Goal: Transaction & Acquisition: Purchase product/service

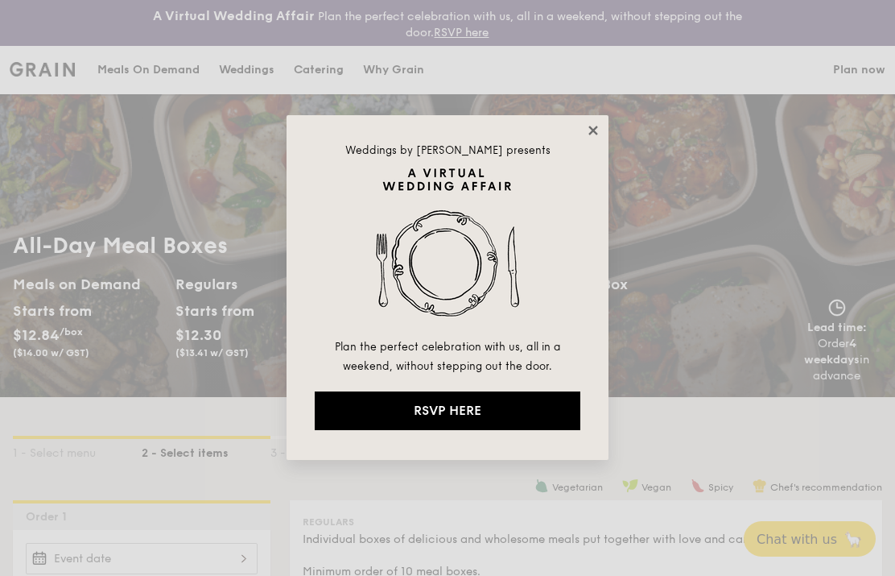
click at [589, 132] on icon at bounding box center [593, 130] width 14 height 14
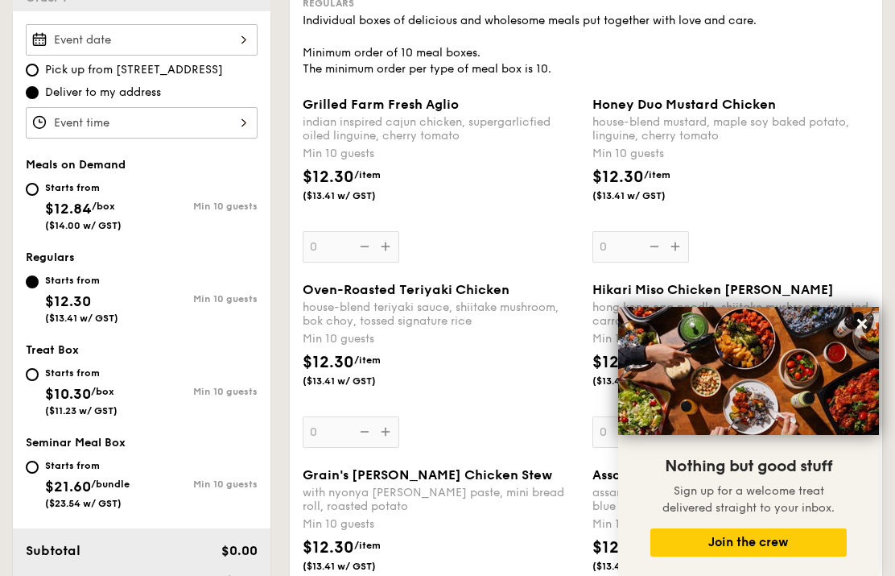
scroll to position [541, 0]
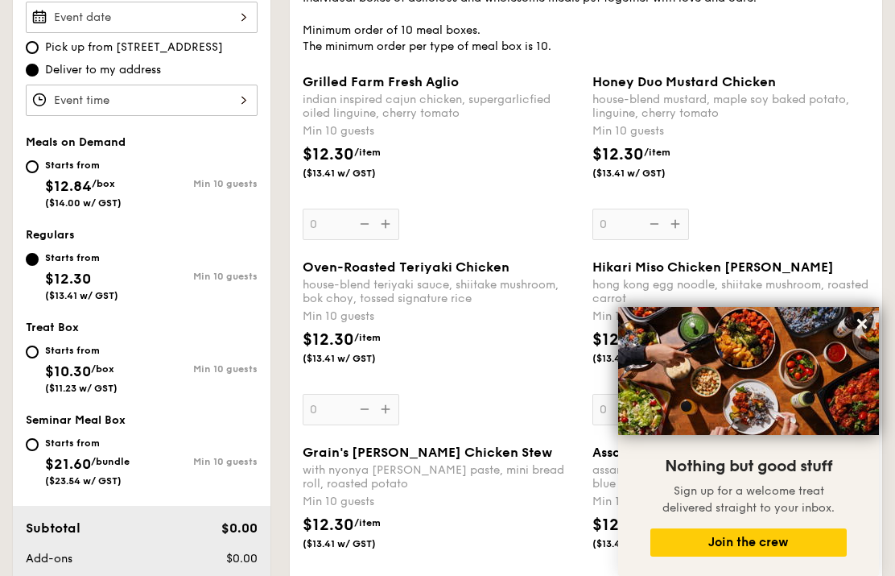
click at [95, 172] on div "Starts from $12.84 /box ($14.00 w/ GST)" at bounding box center [83, 181] width 76 height 53
click at [39, 172] on input "Starts from $12.84 /box ($14.00 w/ GST) Min 10 guests" at bounding box center [32, 166] width 13 height 13
radio input "true"
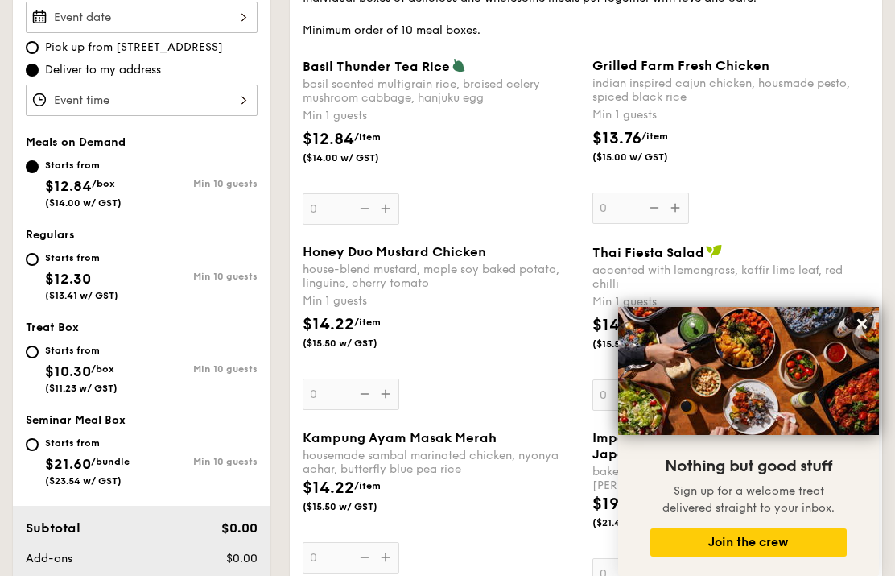
click at [68, 262] on div "Starts from" at bounding box center [81, 257] width 73 height 13
click at [39, 262] on input "Starts from $12.30 ($13.41 w/ GST) Min 10 guests" at bounding box center [32, 259] width 13 height 13
radio input "true"
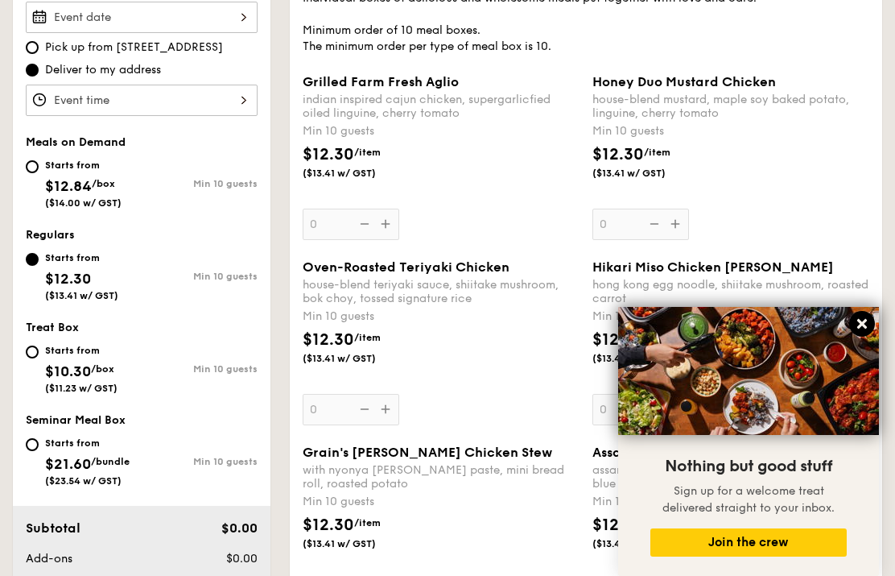
click at [863, 327] on icon at bounding box center [863, 324] width 10 height 10
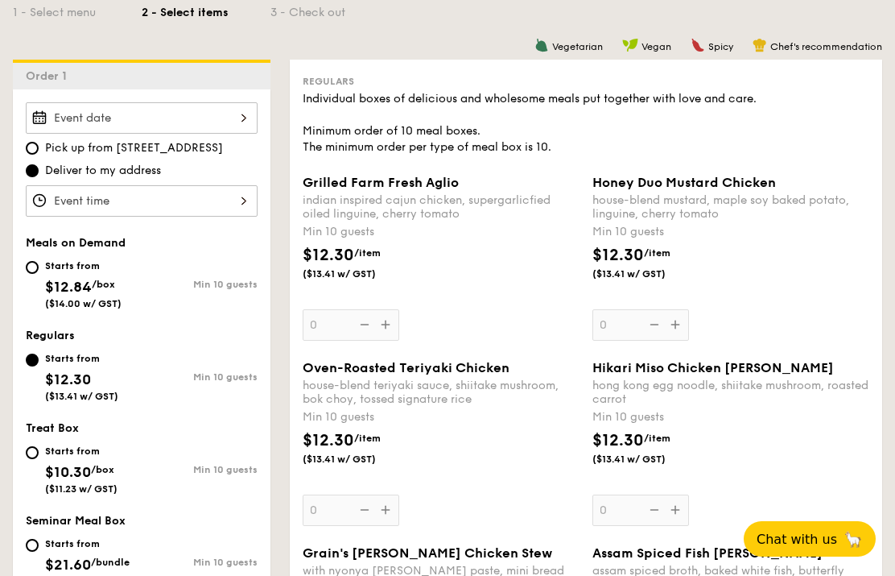
scroll to position [440, 0]
click at [118, 271] on div "Starts from" at bounding box center [83, 265] width 76 height 13
click at [39, 271] on input "Starts from $12.84 /box ($14.00 w/ GST) Min 10 guests" at bounding box center [32, 267] width 13 height 13
radio input "true"
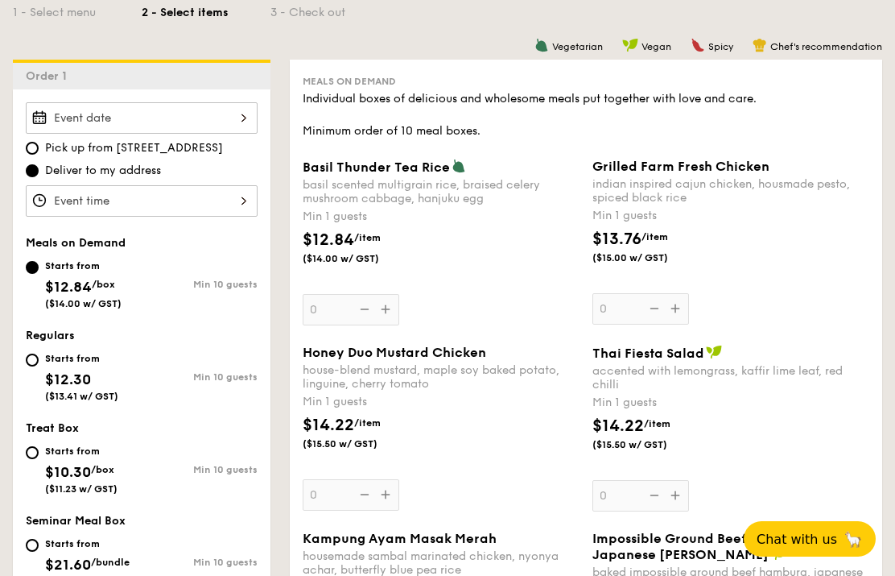
click at [102, 343] on div "Regulars Starts from $12.30 ($13.41 w/ GST) Min 10 guests" at bounding box center [142, 373] width 232 height 89
click at [57, 358] on div "Starts from" at bounding box center [81, 358] width 73 height 13
click at [39, 358] on input "Starts from $12.30 ($13.41 w/ GST) Min 10 guests" at bounding box center [32, 359] width 13 height 13
radio input "true"
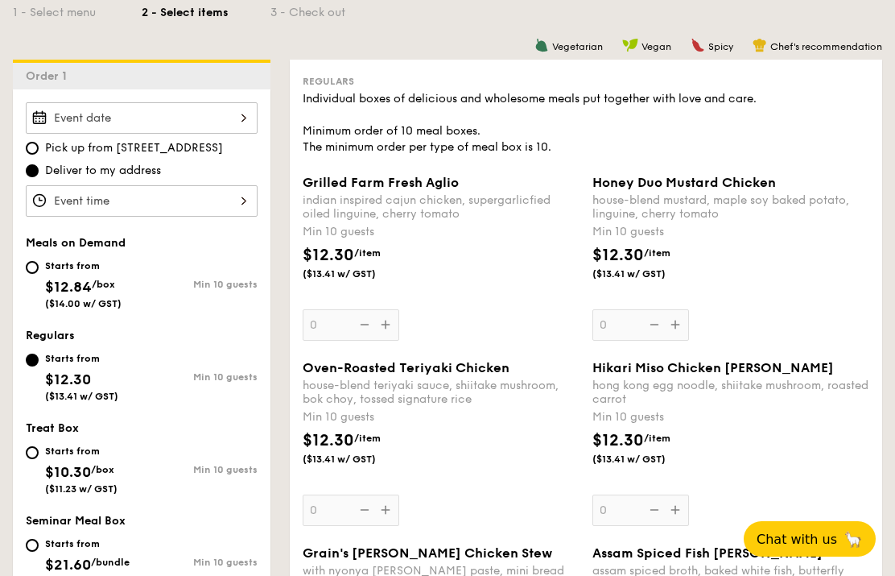
click at [76, 267] on div "Starts from" at bounding box center [83, 265] width 76 height 13
click at [39, 267] on input "Starts from $12.84 /box ($14.00 w/ GST) Min 10 guests" at bounding box center [32, 267] width 13 height 13
radio input "true"
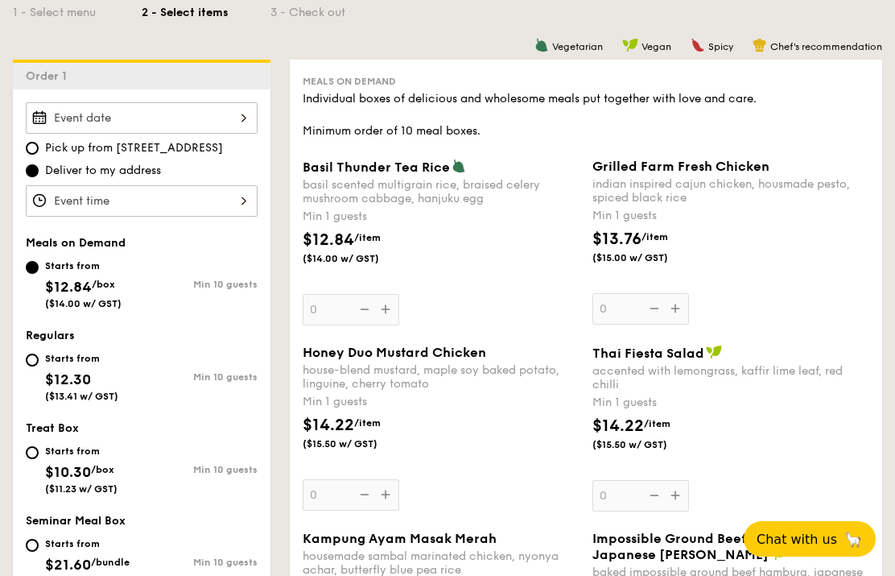
click at [383, 313] on div "Basil Thunder Tea [PERSON_NAME] scented multigrain rice, braised celery mushroo…" at bounding box center [441, 242] width 277 height 167
click at [383, 313] on input "0" at bounding box center [351, 309] width 97 height 31
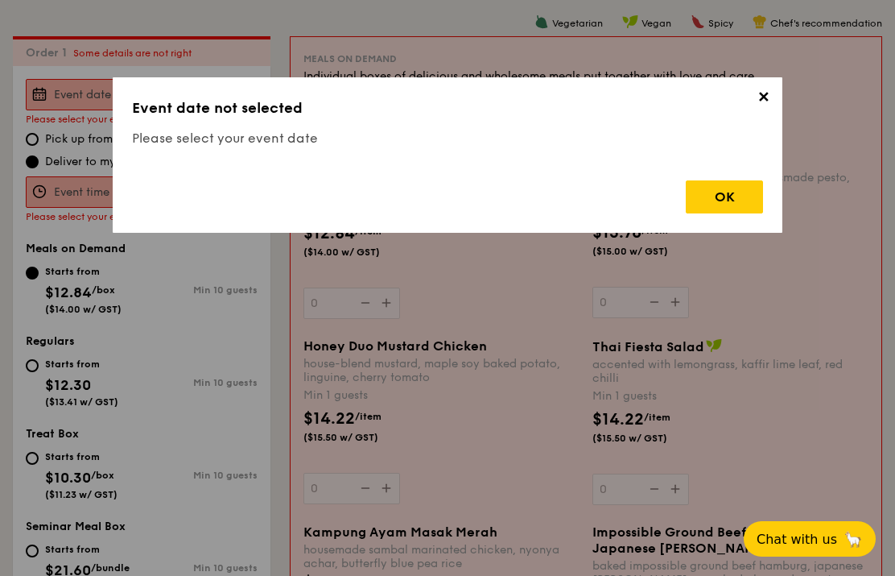
scroll to position [476, 0]
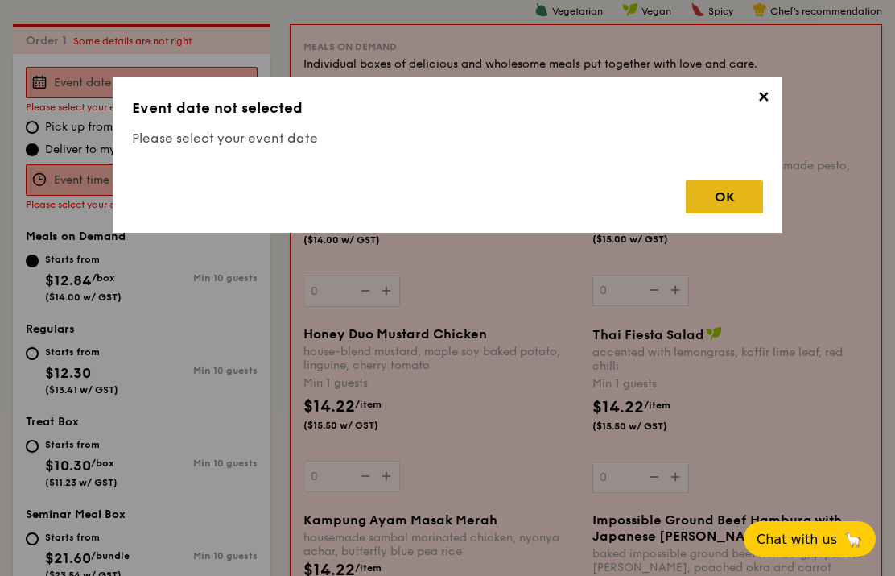
click at [701, 192] on div "OK" at bounding box center [724, 196] width 77 height 33
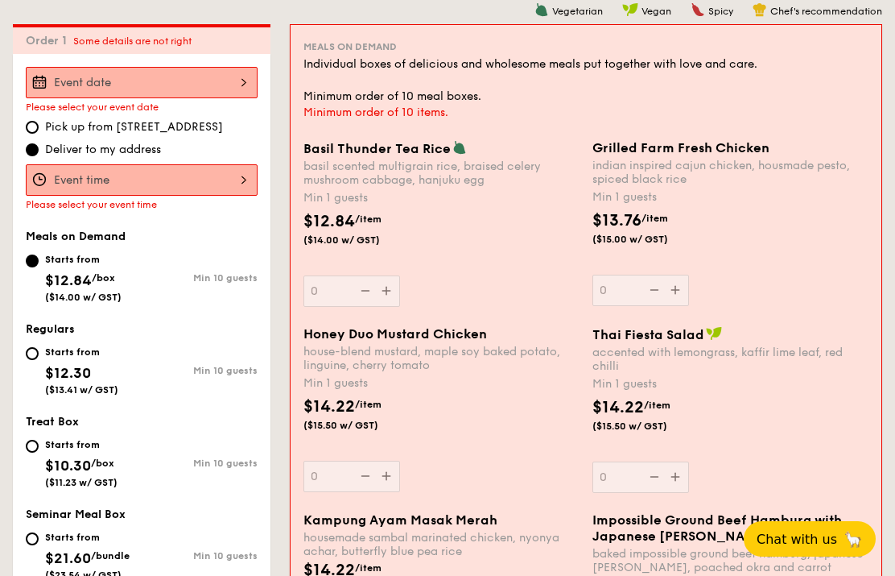
click at [75, 352] on div "Starts from" at bounding box center [81, 351] width 73 height 13
click at [39, 352] on input "Starts from $12.30 ($13.41 w/ GST) Min 10 guests" at bounding box center [32, 353] width 13 height 13
radio input "true"
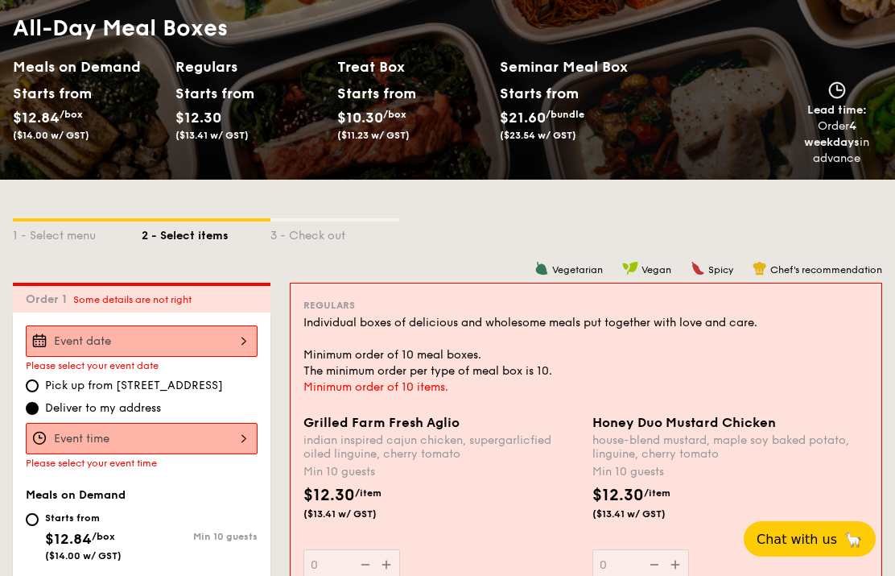
scroll to position [224, 0]
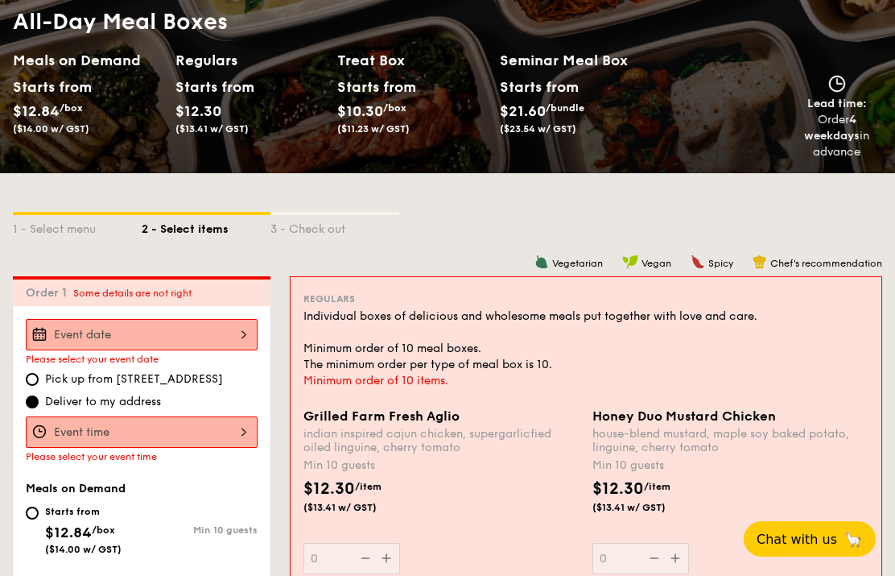
click at [500, 245] on div "1 - Select menu 2 - Select items 3 - Check out" at bounding box center [448, 224] width 870 height 103
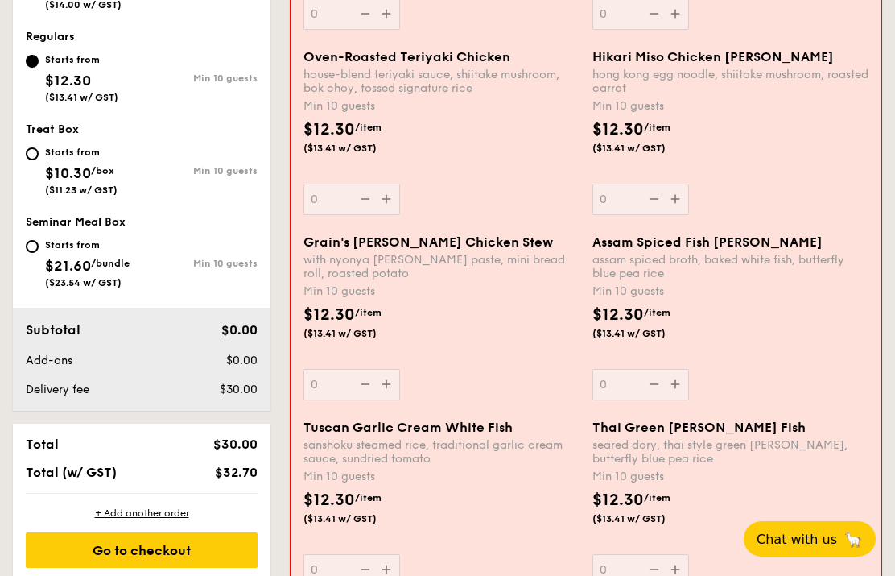
scroll to position [772, 0]
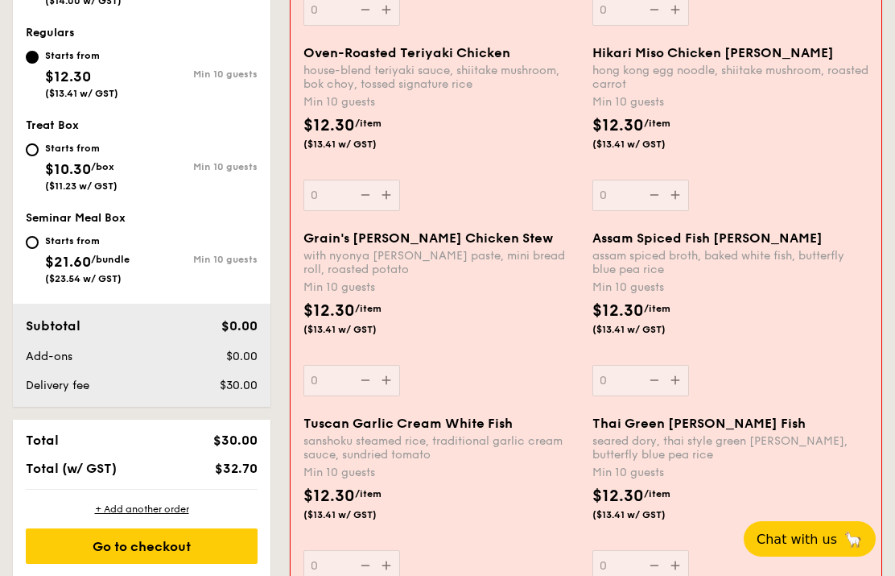
click at [31, 157] on div "Starts from $10.30 /box ($11.23 w/ GST)" at bounding box center [84, 164] width 116 height 53
click at [31, 156] on input "Starts from $10.30 /box ($11.23 w/ GST) Min 10 guests" at bounding box center [32, 149] width 13 height 13
radio input "true"
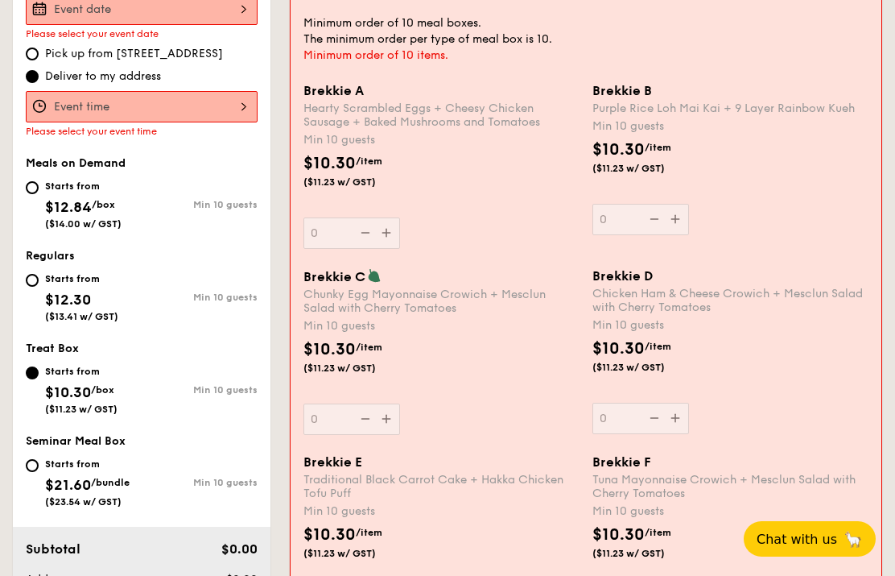
scroll to position [556, 0]
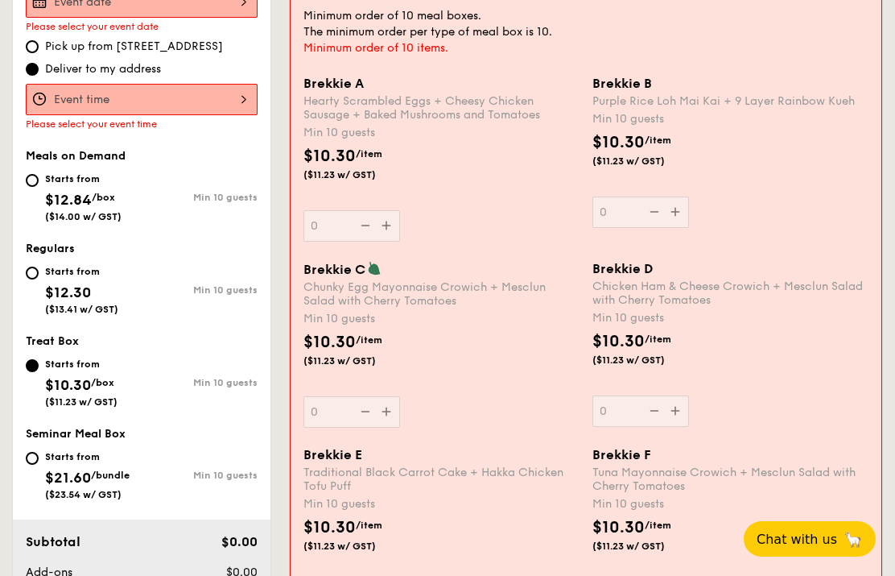
click at [71, 453] on div "Starts from" at bounding box center [87, 456] width 85 height 13
click at [39, 453] on input "Starts from $21.60 /bundle ($23.54 w/ GST) Min 10 guests" at bounding box center [32, 458] width 13 height 13
radio input "true"
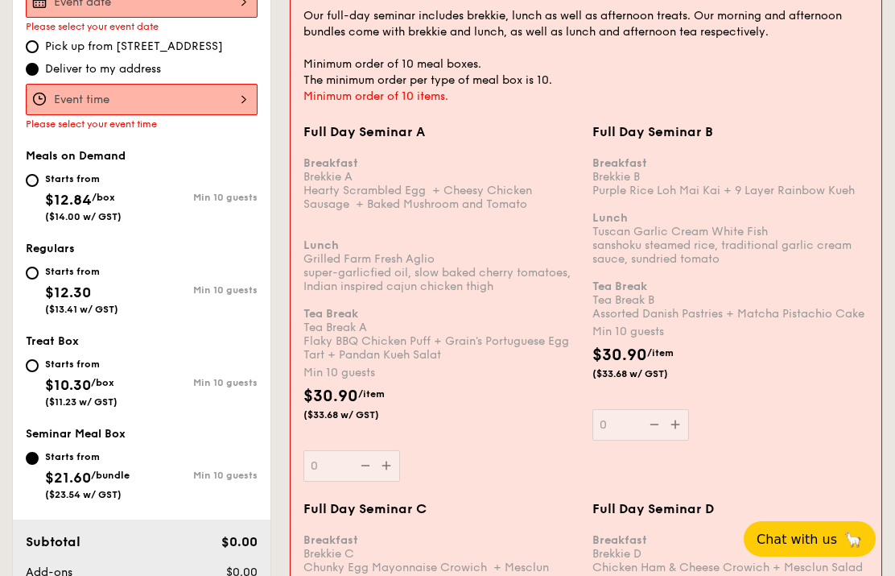
click at [66, 387] on span "$10.30" at bounding box center [68, 385] width 46 height 18
click at [39, 372] on input "Starts from $10.30 /box ($11.23 w/ GST) Min 10 guests" at bounding box center [32, 365] width 13 height 13
radio input "true"
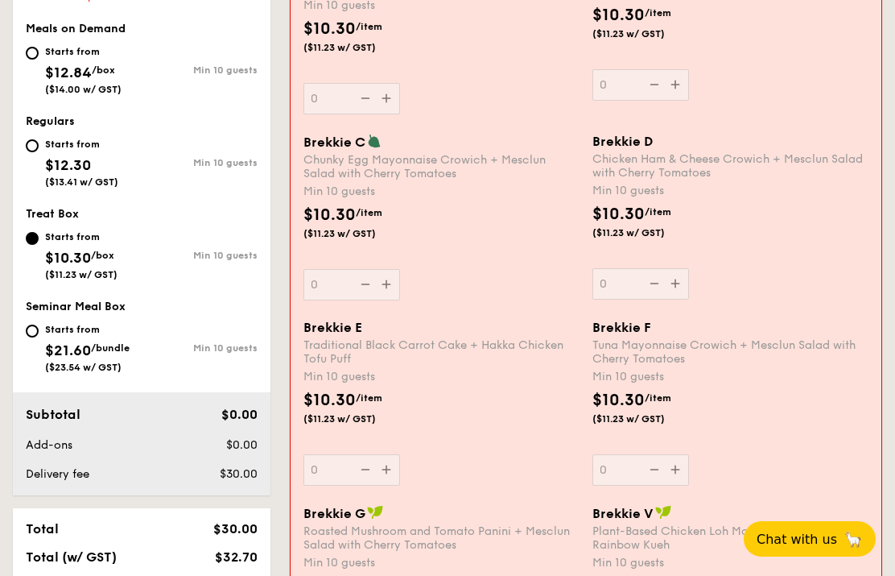
scroll to position [654, 0]
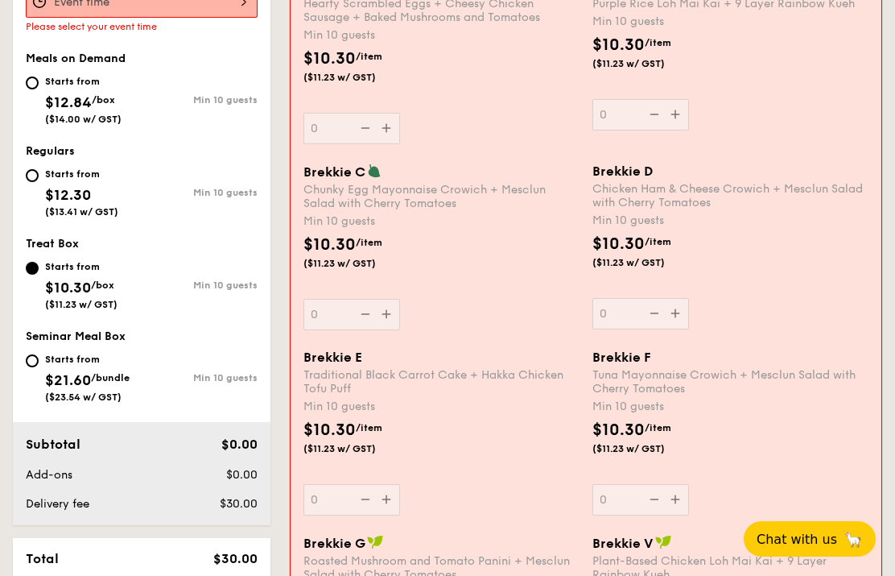
click at [105, 98] on span "/box" at bounding box center [103, 99] width 23 height 11
click at [39, 89] on input "Starts from $12.84 /box ($14.00 w/ GST) Min 10 guests" at bounding box center [32, 82] width 13 height 13
radio input "true"
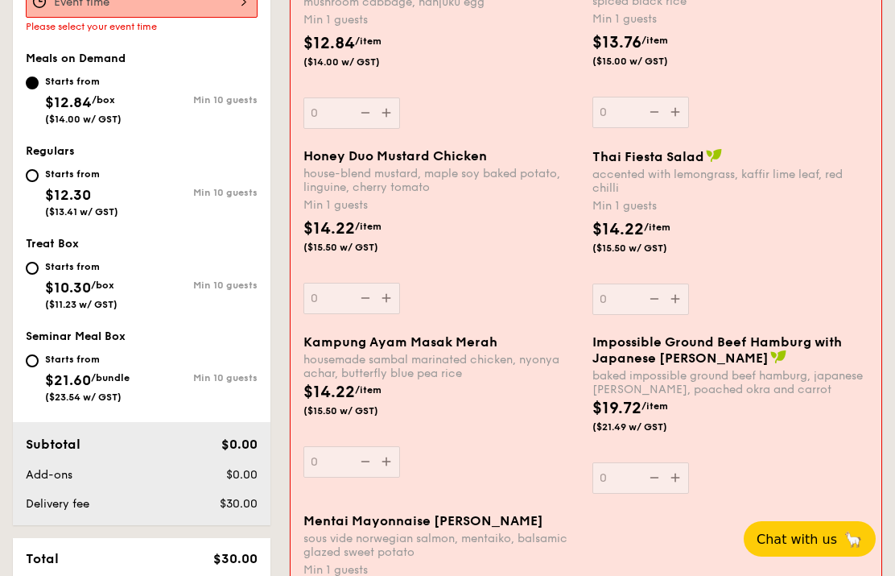
click at [85, 190] on span "$12.30" at bounding box center [68, 195] width 46 height 18
click at [39, 182] on input "Starts from $12.30 ($13.41 w/ GST) Min 10 guests" at bounding box center [32, 175] width 13 height 13
radio input "true"
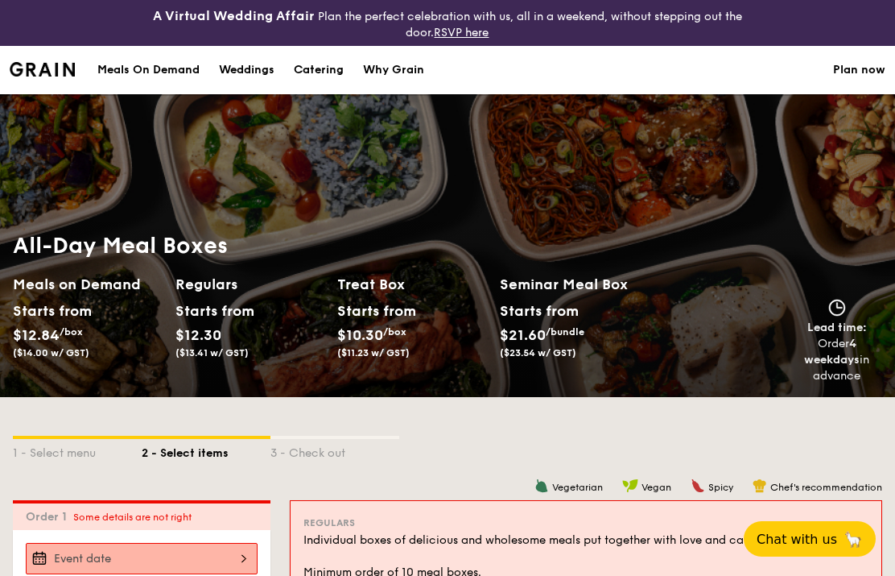
scroll to position [0, 0]
click at [306, 68] on div "Catering" at bounding box center [319, 70] width 50 height 48
select select
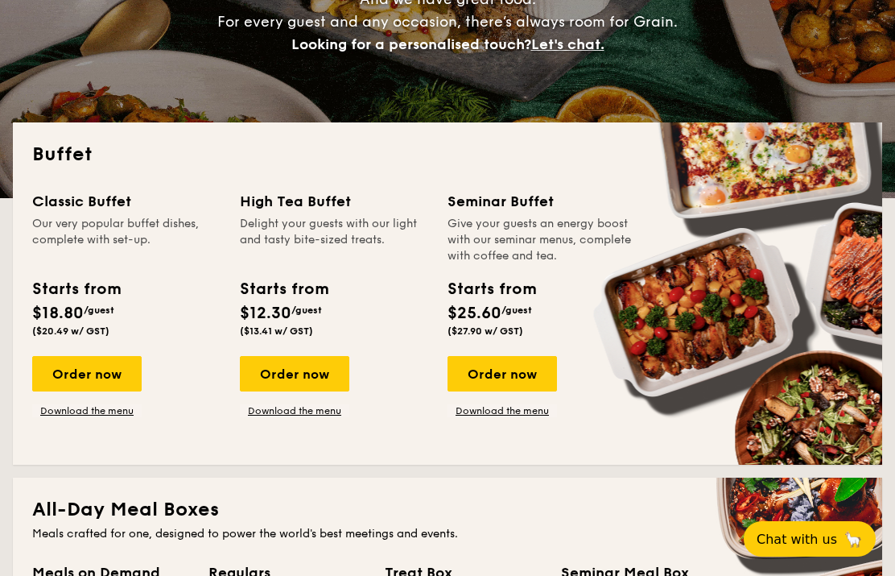
scroll to position [300, 0]
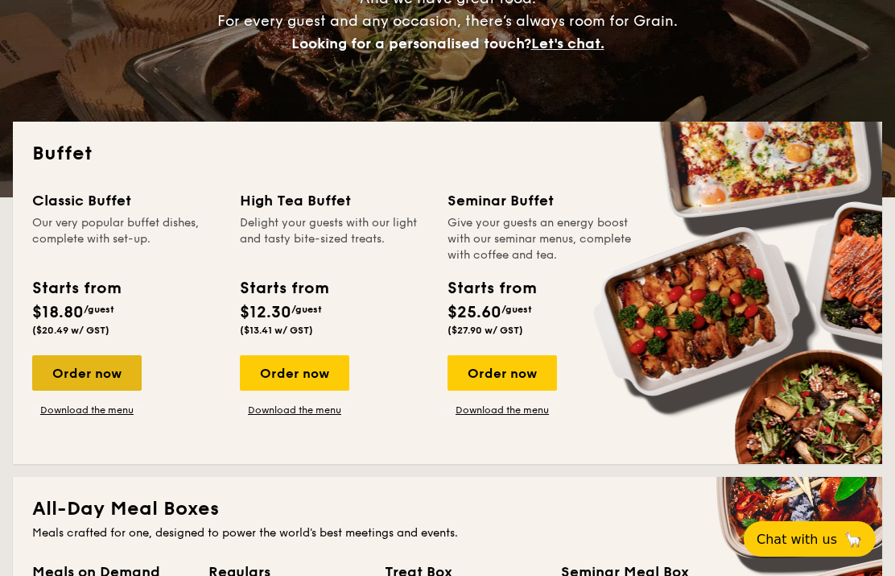
click at [107, 366] on div "Order now" at bounding box center [87, 372] width 110 height 35
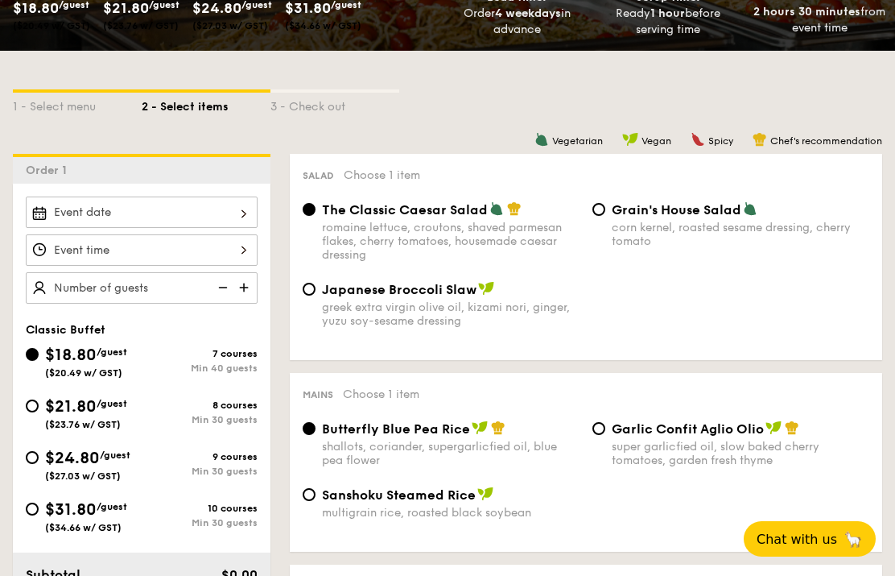
scroll to position [333, 0]
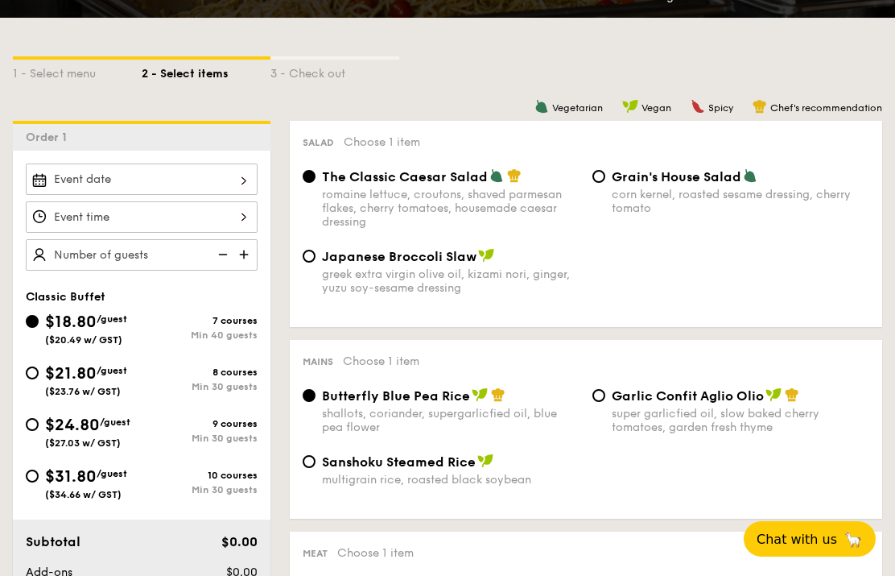
click at [122, 382] on div "$21.80 /guest ($23.76 w/ GST)" at bounding box center [86, 379] width 82 height 35
click at [39, 379] on input "$21.80 /guest ($23.76 w/ GST) 8 courses Min 30 guests" at bounding box center [32, 372] width 13 height 13
radio input "true"
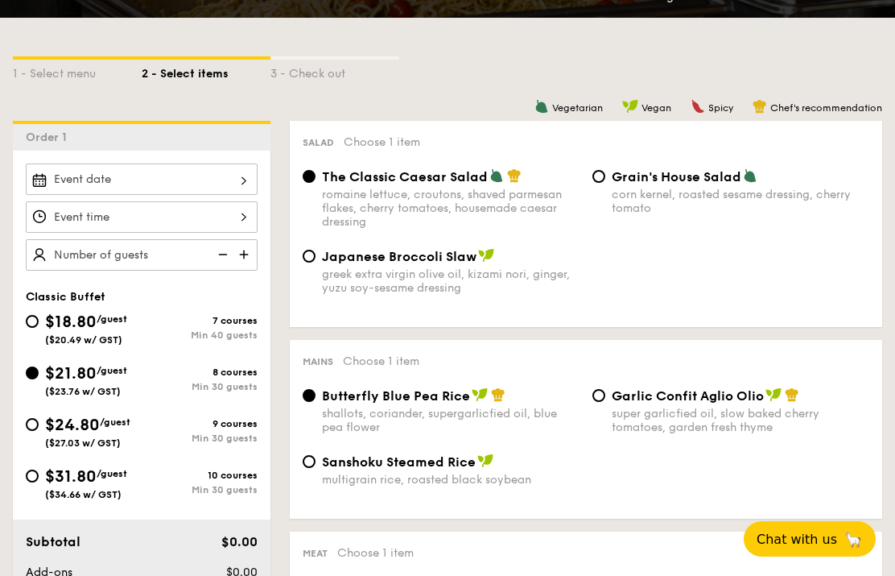
radio input "true"
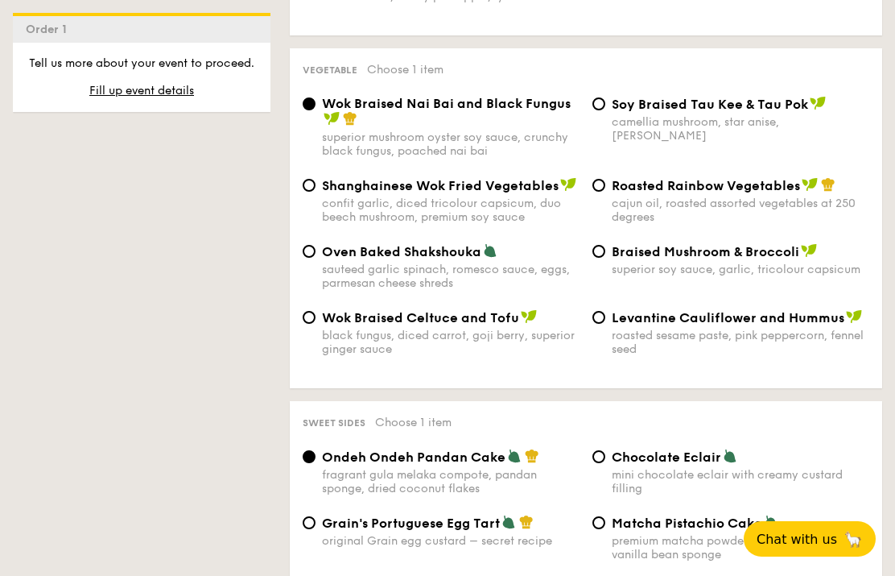
scroll to position [2083, 0]
